Goal: Task Accomplishment & Management: Use online tool/utility

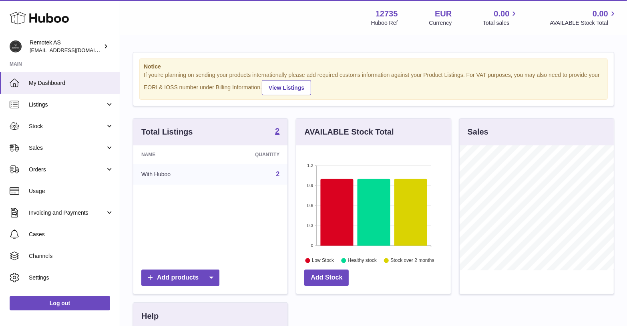
scroll to position [125, 155]
click at [74, 147] on span "Sales" at bounding box center [67, 148] width 76 height 8
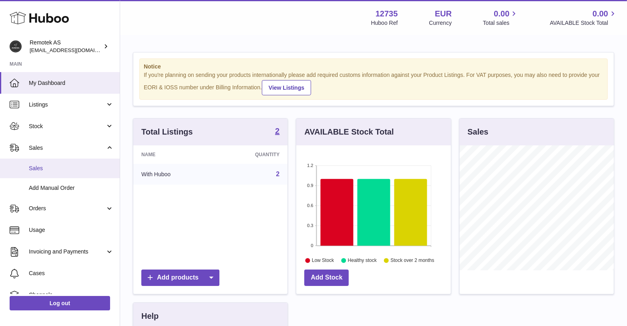
click at [57, 170] on span "Sales" at bounding box center [71, 169] width 85 height 8
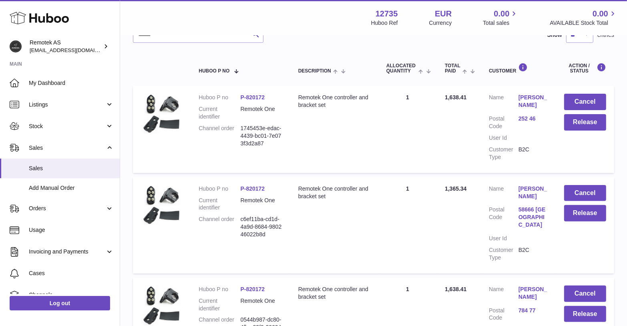
scroll to position [116, 0]
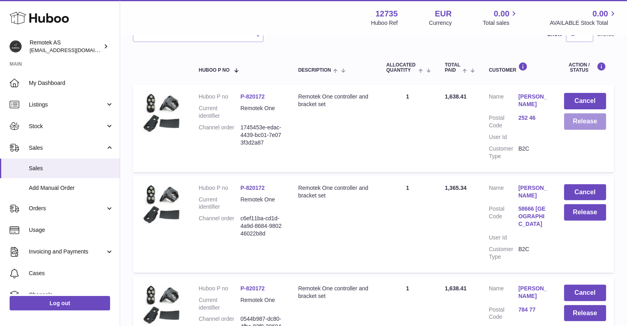
click at [587, 120] on button "Release" at bounding box center [585, 121] width 42 height 16
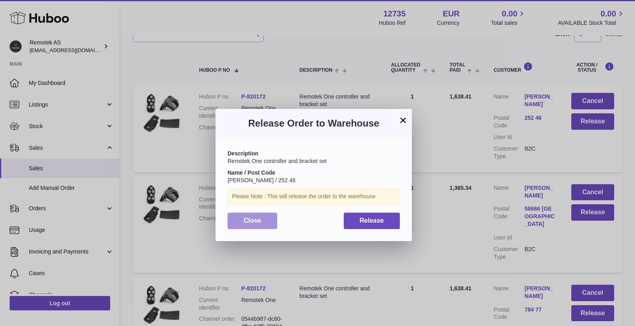
click at [245, 221] on span "Close" at bounding box center [252, 220] width 18 height 7
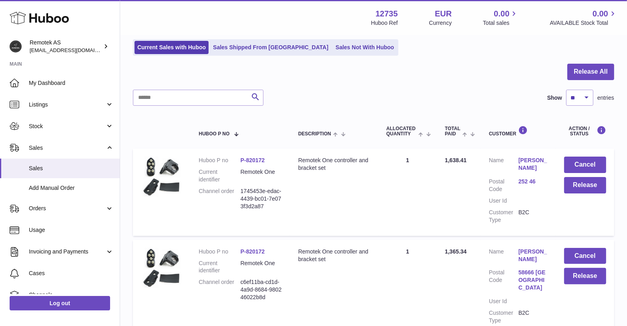
scroll to position [50, 0]
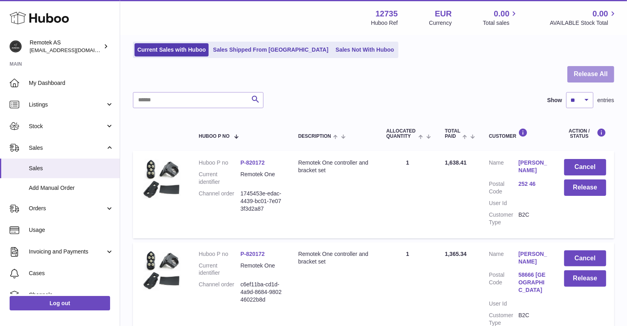
click at [588, 72] on button "Release All" at bounding box center [590, 74] width 47 height 16
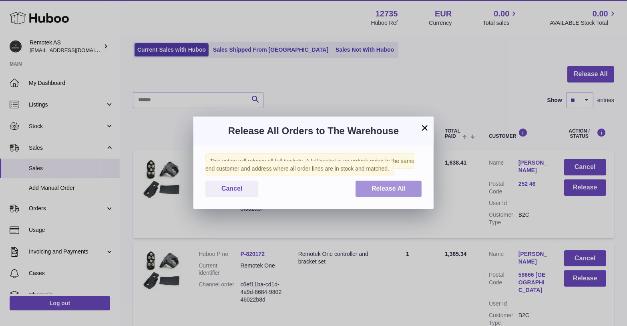
click at [391, 194] on button "Release All" at bounding box center [389, 189] width 66 height 16
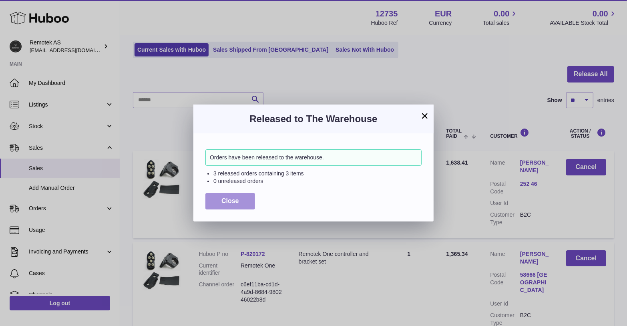
click at [237, 195] on button "Close" at bounding box center [230, 201] width 50 height 16
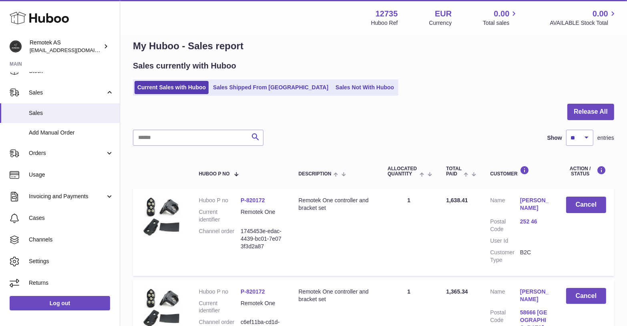
scroll to position [0, 0]
